Goal: Information Seeking & Learning: Learn about a topic

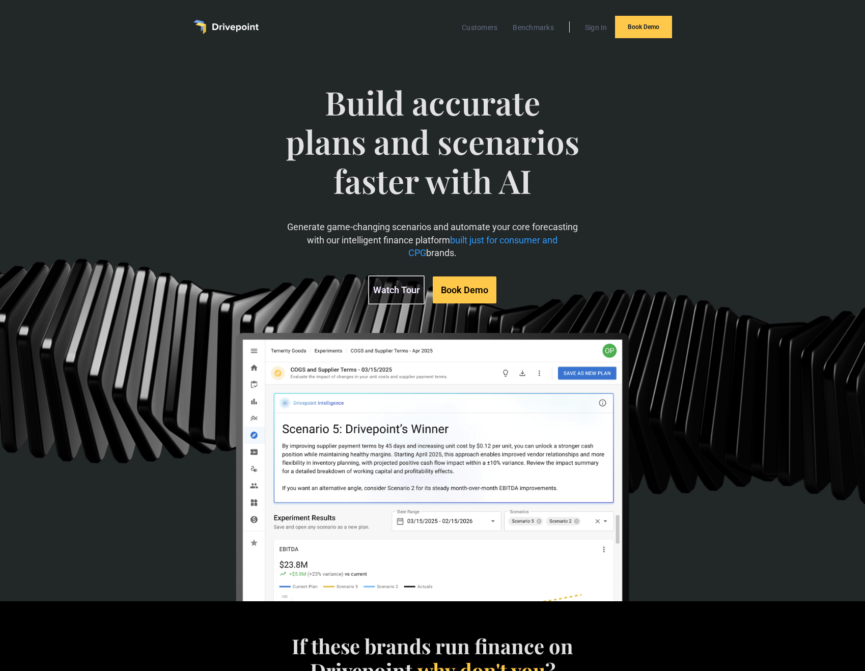
click at [397, 287] on link "Watch Tour" at bounding box center [396, 289] width 56 height 29
click at [707, 263] on div "Build accurate plans and scenarios faster with AI Generate game-changing scenar…" at bounding box center [432, 327] width 865 height 547
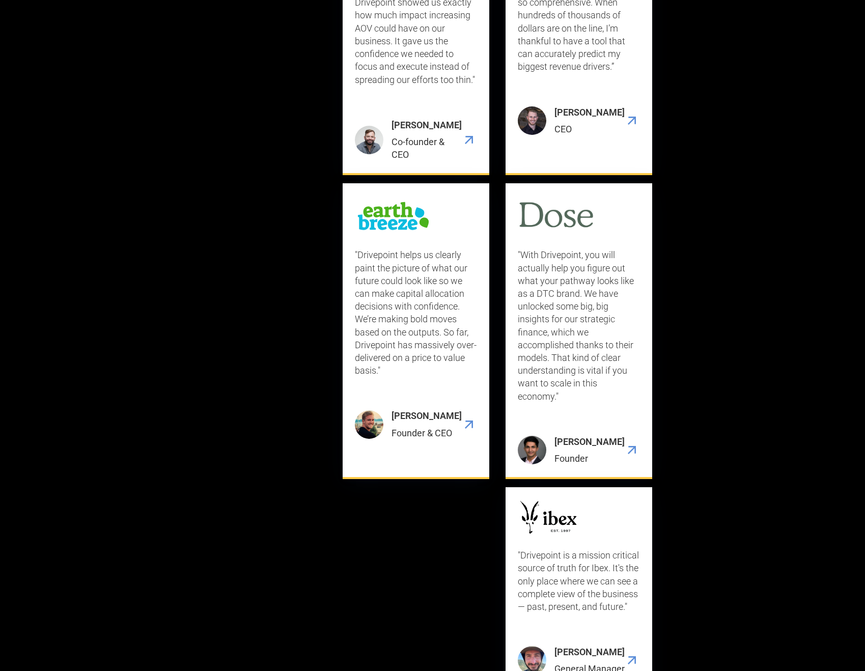
scroll to position [4693, 0]
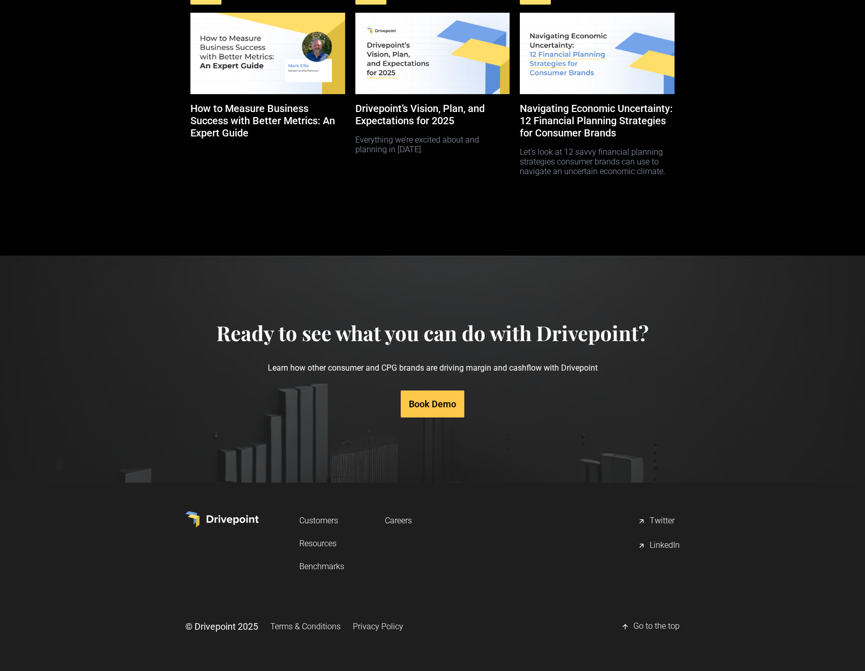
click at [326, 544] on link "Resources" at bounding box center [321, 543] width 45 height 19
